Goal: Check status: Check status

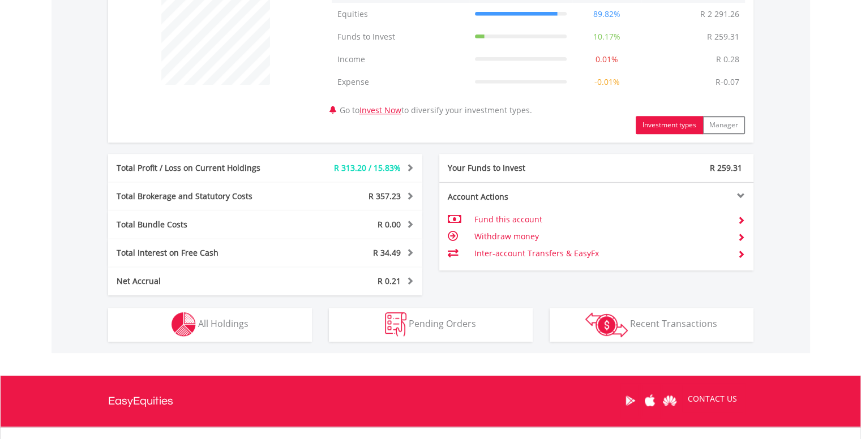
scroll to position [466, 0]
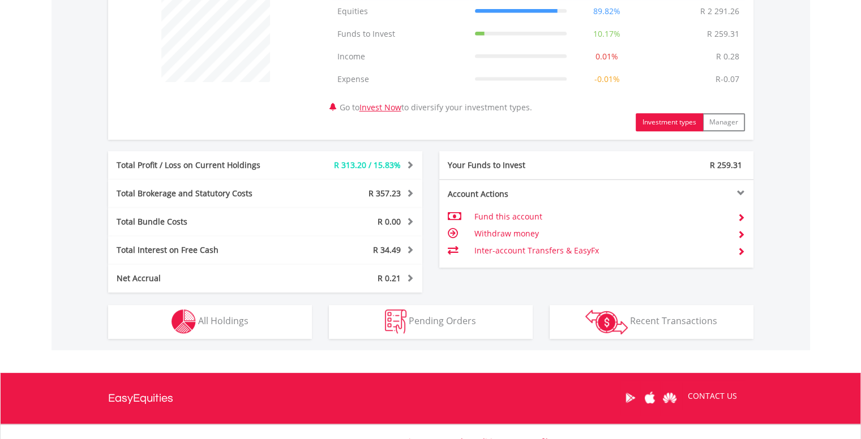
drag, startPoint x: 867, startPoint y: 132, endPoint x: 869, endPoint y: 329, distance: 197.0
click at [860, 329] on html "My Investments Invest Now New Listings Sell My Recurring Investments Pending Or…" at bounding box center [430, 40] width 861 height 1013
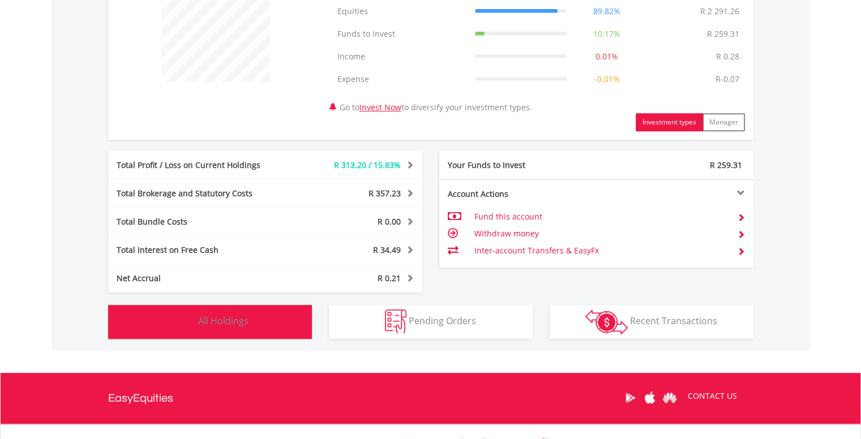
click at [235, 316] on span "All Holdings" at bounding box center [223, 321] width 50 height 12
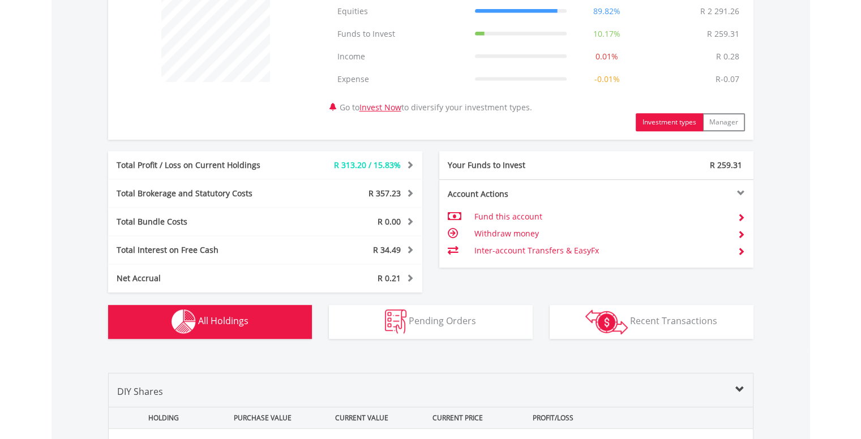
scroll to position [838, 0]
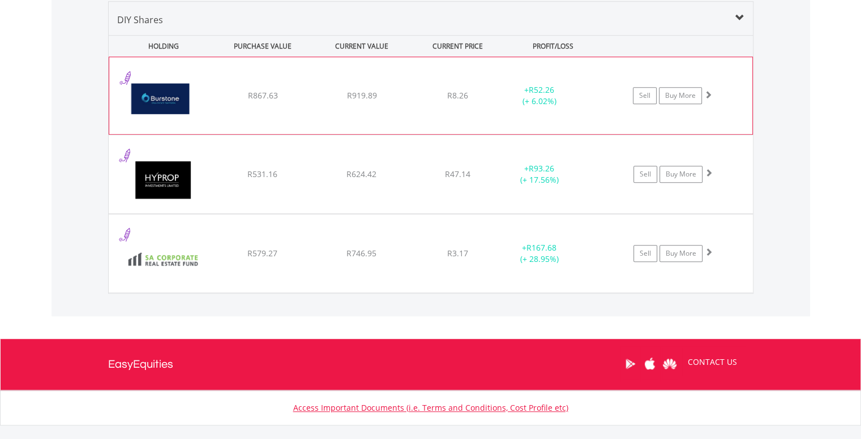
click at [706, 96] on span at bounding box center [708, 95] width 8 height 8
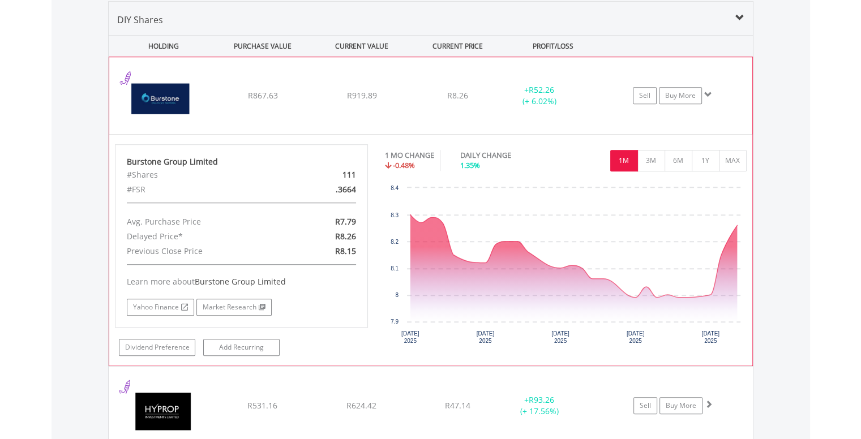
click at [707, 91] on span at bounding box center [708, 95] width 8 height 8
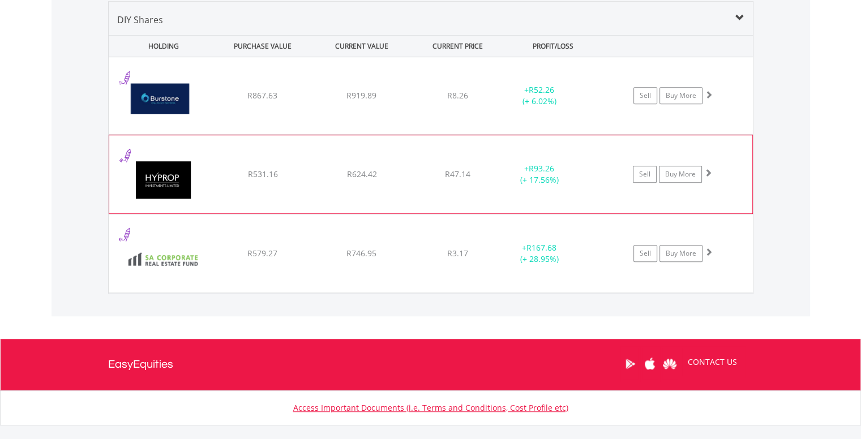
click at [708, 173] on span at bounding box center [708, 173] width 8 height 8
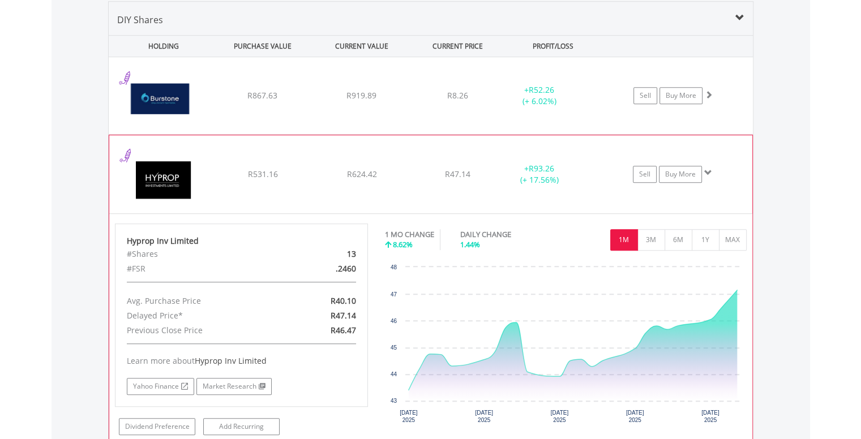
click at [708, 173] on span at bounding box center [708, 173] width 8 height 8
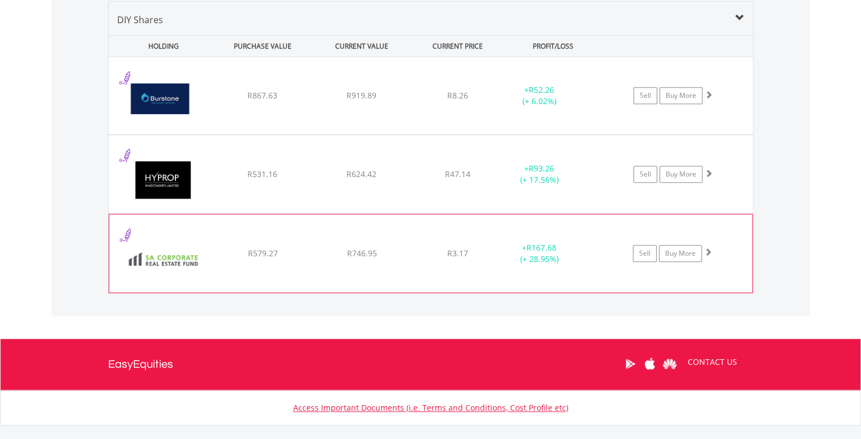
click at [708, 250] on span at bounding box center [708, 252] width 8 height 8
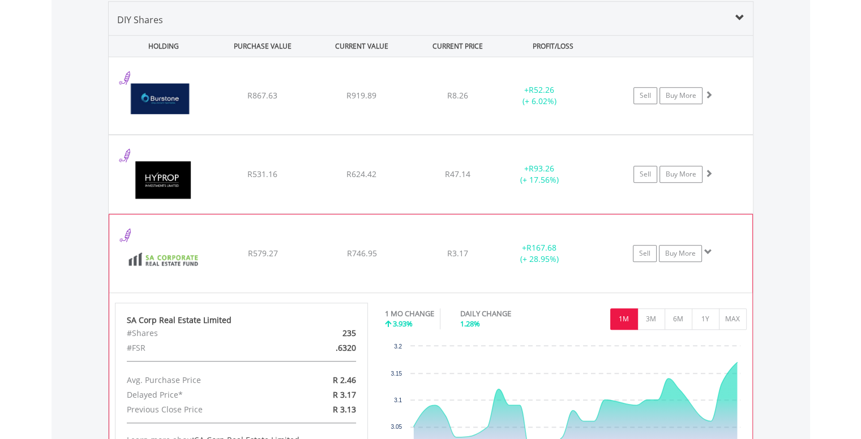
click at [707, 251] on span at bounding box center [708, 252] width 8 height 8
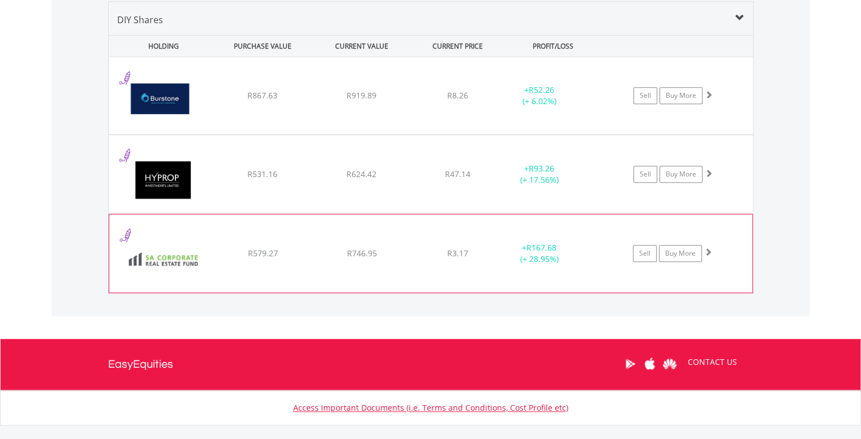
click at [707, 251] on span at bounding box center [708, 252] width 8 height 8
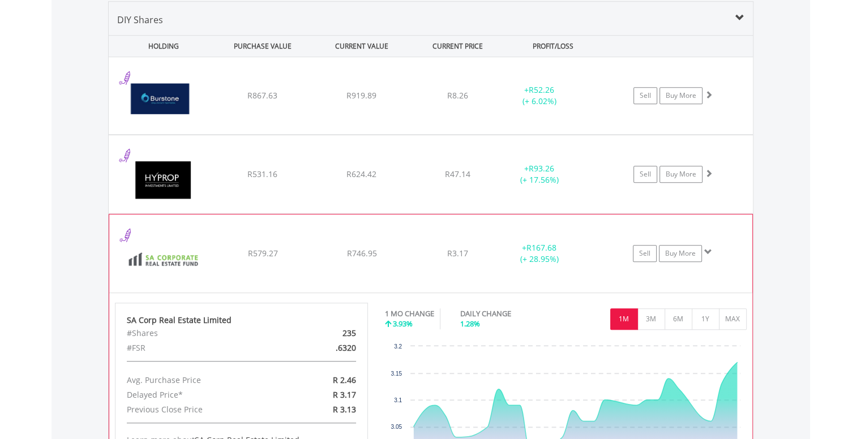
click at [707, 251] on span at bounding box center [708, 252] width 8 height 8
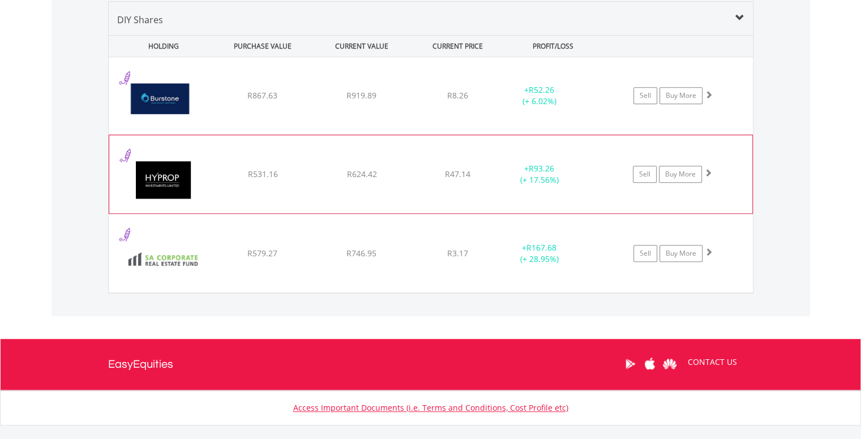
click at [709, 172] on span at bounding box center [708, 173] width 8 height 8
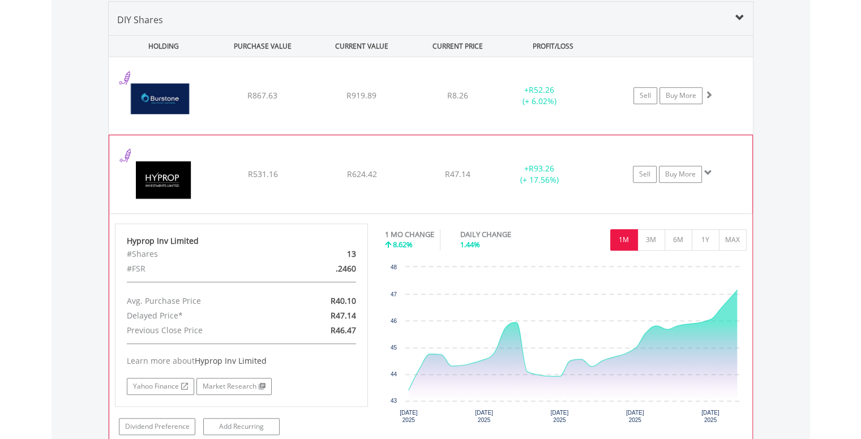
click at [709, 172] on span at bounding box center [708, 173] width 8 height 8
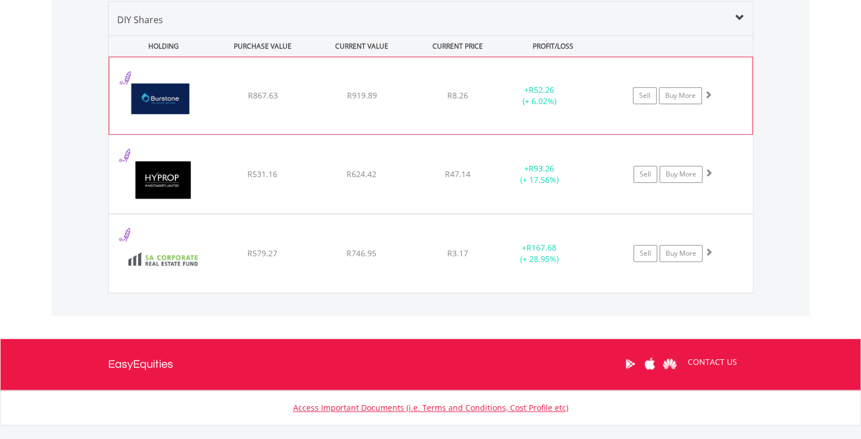
click at [710, 93] on span at bounding box center [708, 95] width 8 height 8
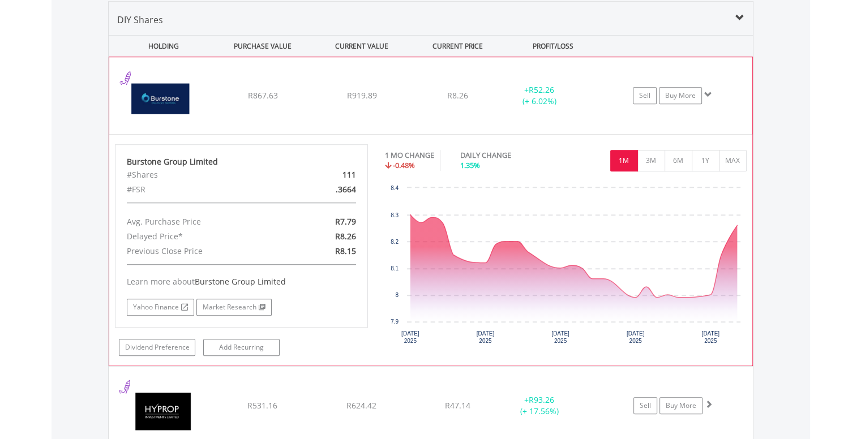
click at [710, 93] on span at bounding box center [708, 95] width 8 height 8
